Goal: Use online tool/utility: Utilize a website feature to perform a specific function

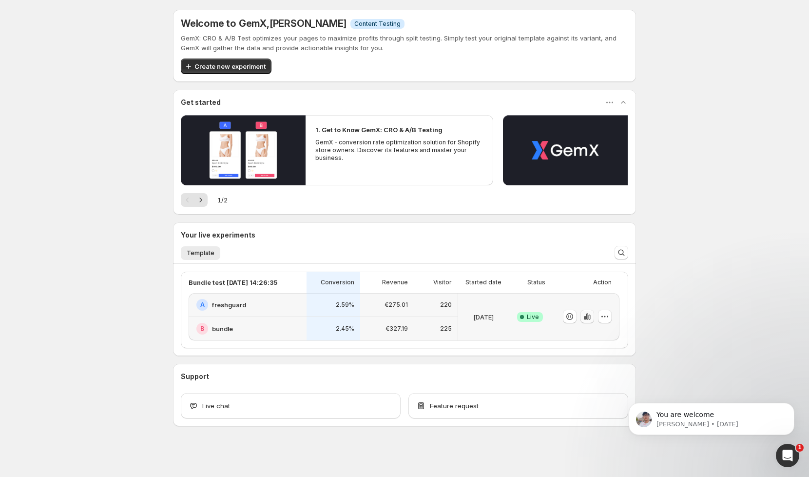
click at [590, 316] on icon "button" at bounding box center [589, 316] width 2 height 5
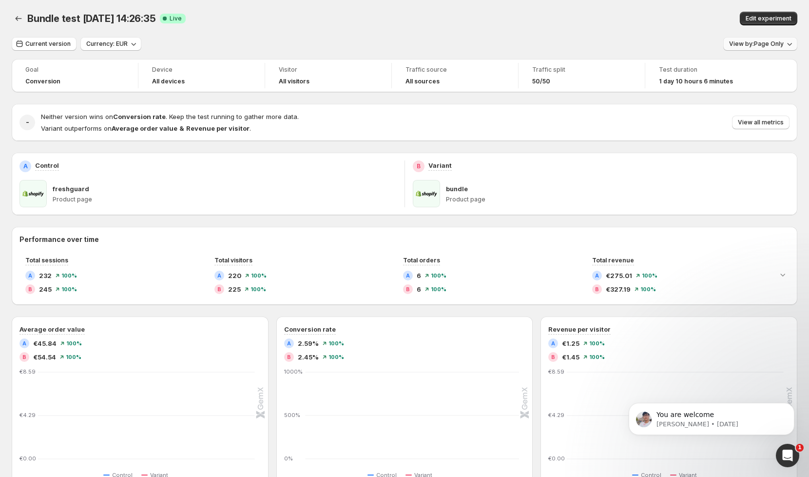
click at [770, 41] on span "View by: Page Only" at bounding box center [756, 44] width 55 height 8
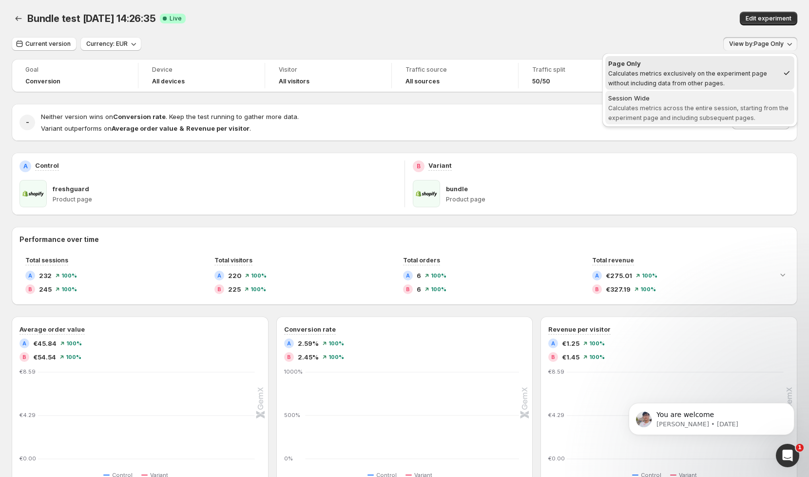
click at [713, 107] on span "Calculates metrics across the entire session, starting from the experiment page…" at bounding box center [698, 112] width 180 height 17
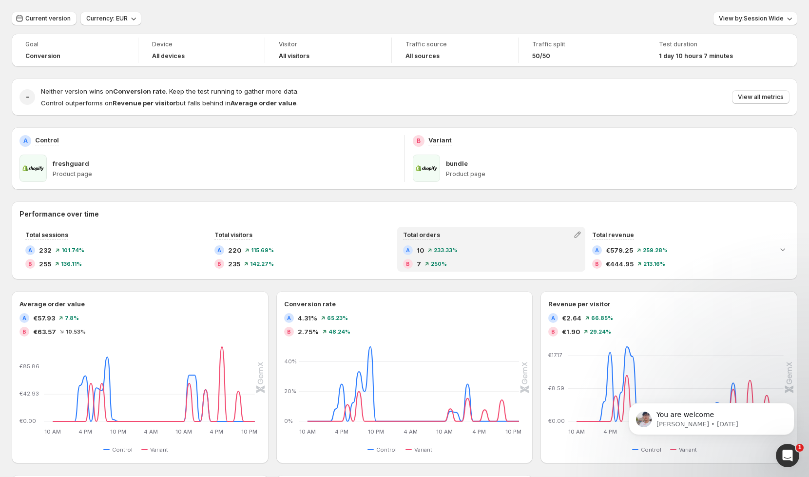
scroll to position [30, 0]
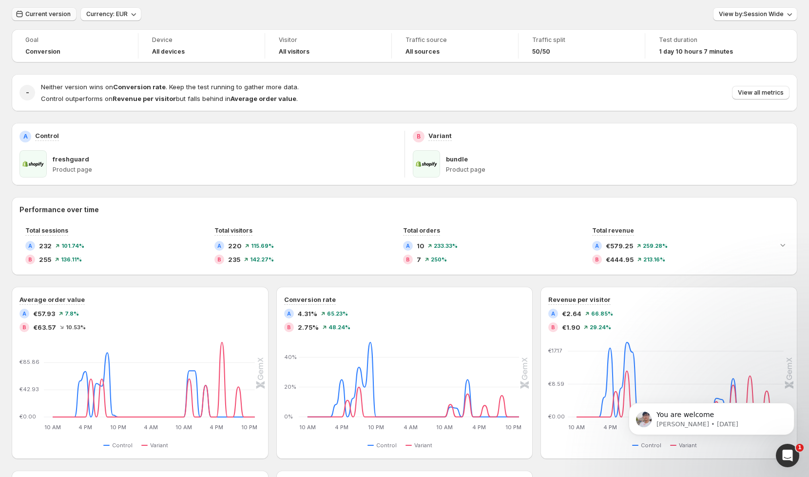
click at [52, 16] on span "Current version" at bounding box center [47, 14] width 45 height 8
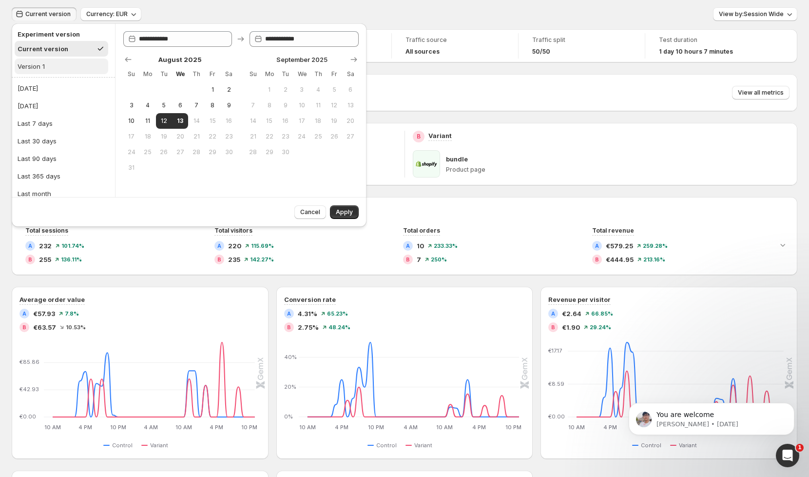
click at [69, 71] on button "Version 1" at bounding box center [62, 66] width 94 height 16
type input "**********"
click at [347, 207] on button "Apply" at bounding box center [344, 212] width 29 height 14
